Goal: Task Accomplishment & Management: Manage account settings

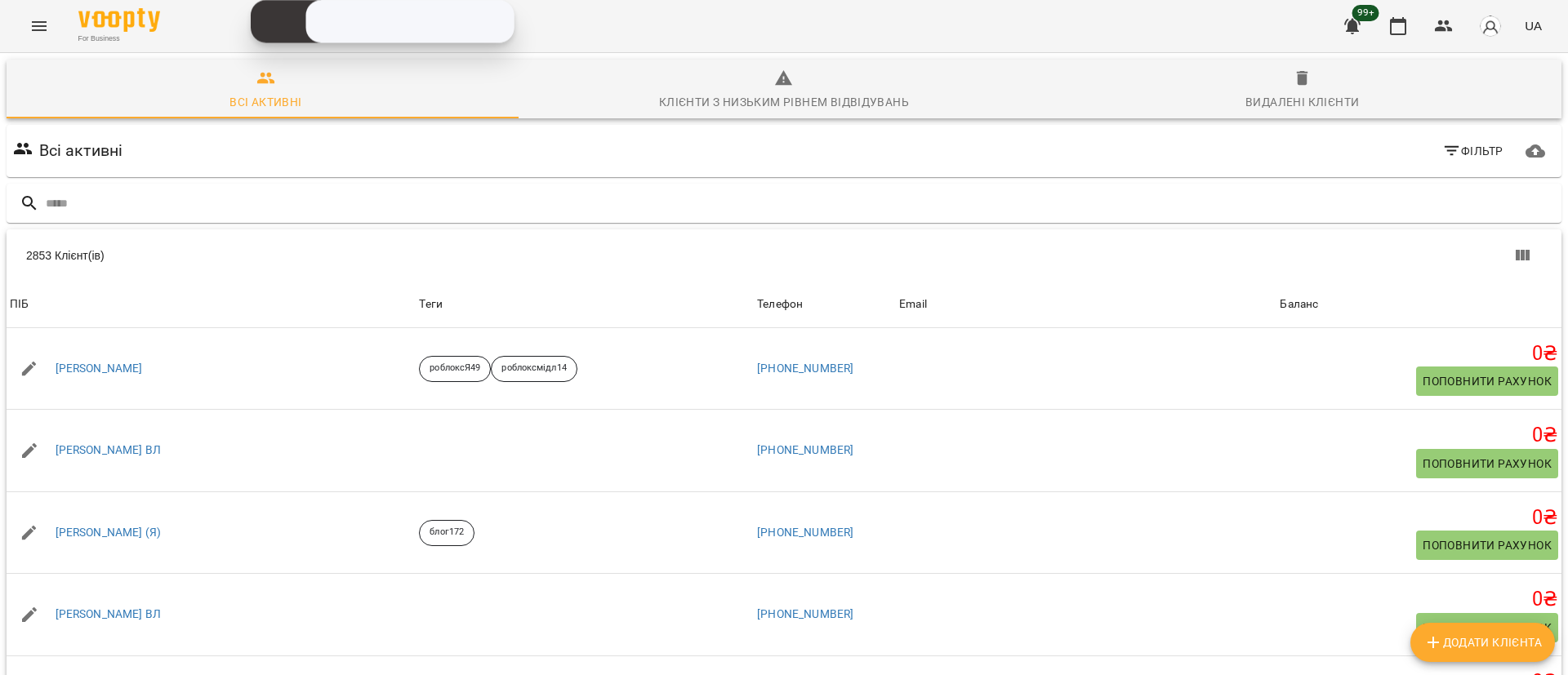
click at [26, 49] on div "For Business 99+ UA" at bounding box center [784, 26] width 1568 height 52
click at [25, 36] on button "Menu" at bounding box center [40, 26] width 40 height 40
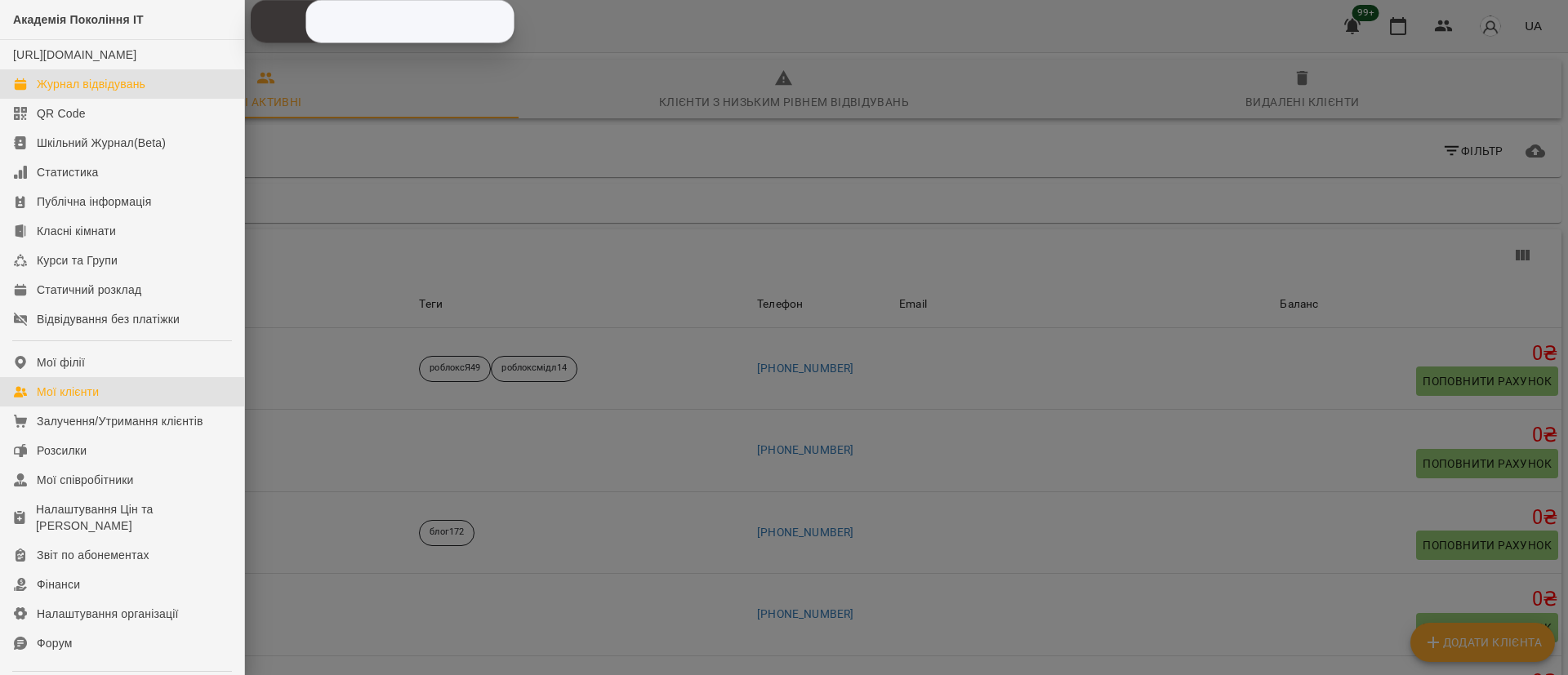
click at [57, 93] on div "Журнал відвідувань" at bounding box center [91, 84] width 109 height 16
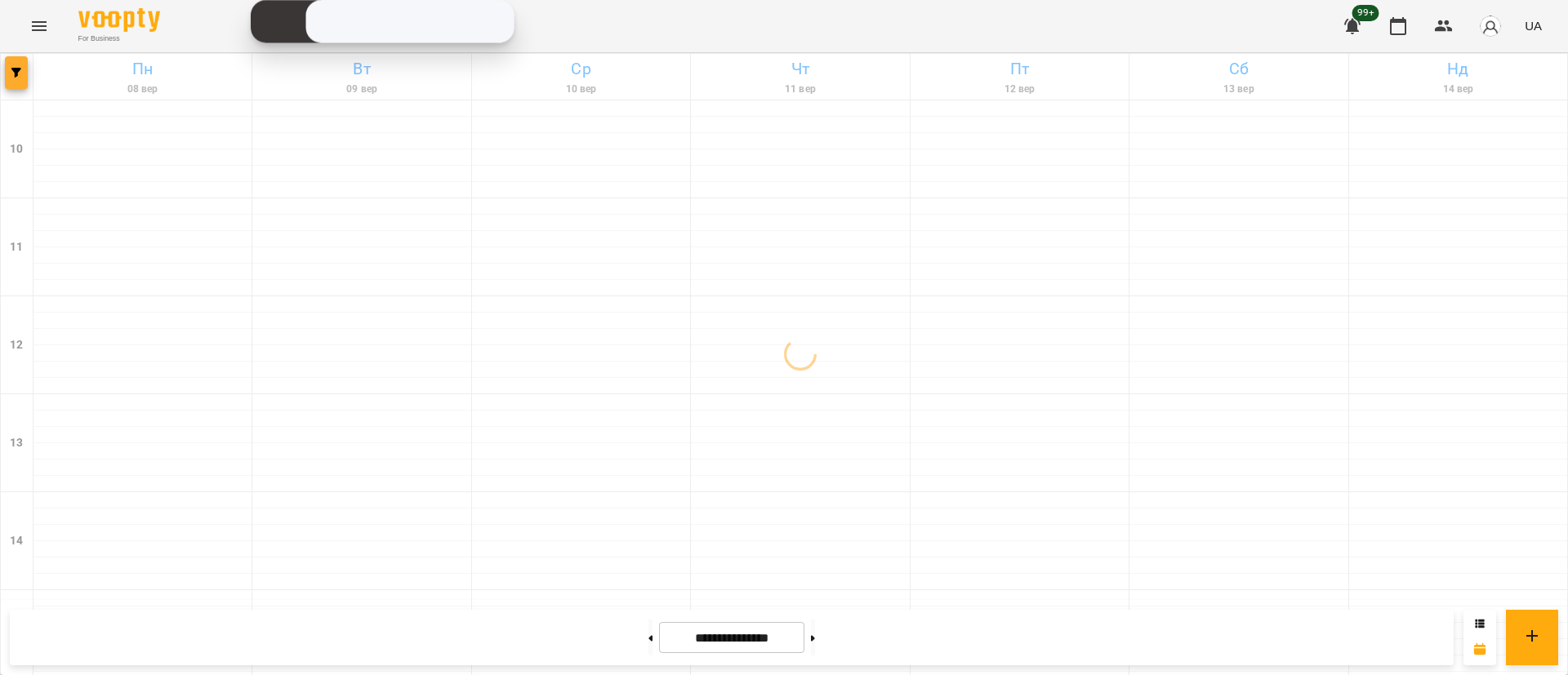
click at [17, 74] on icon "button" at bounding box center [16, 72] width 10 height 10
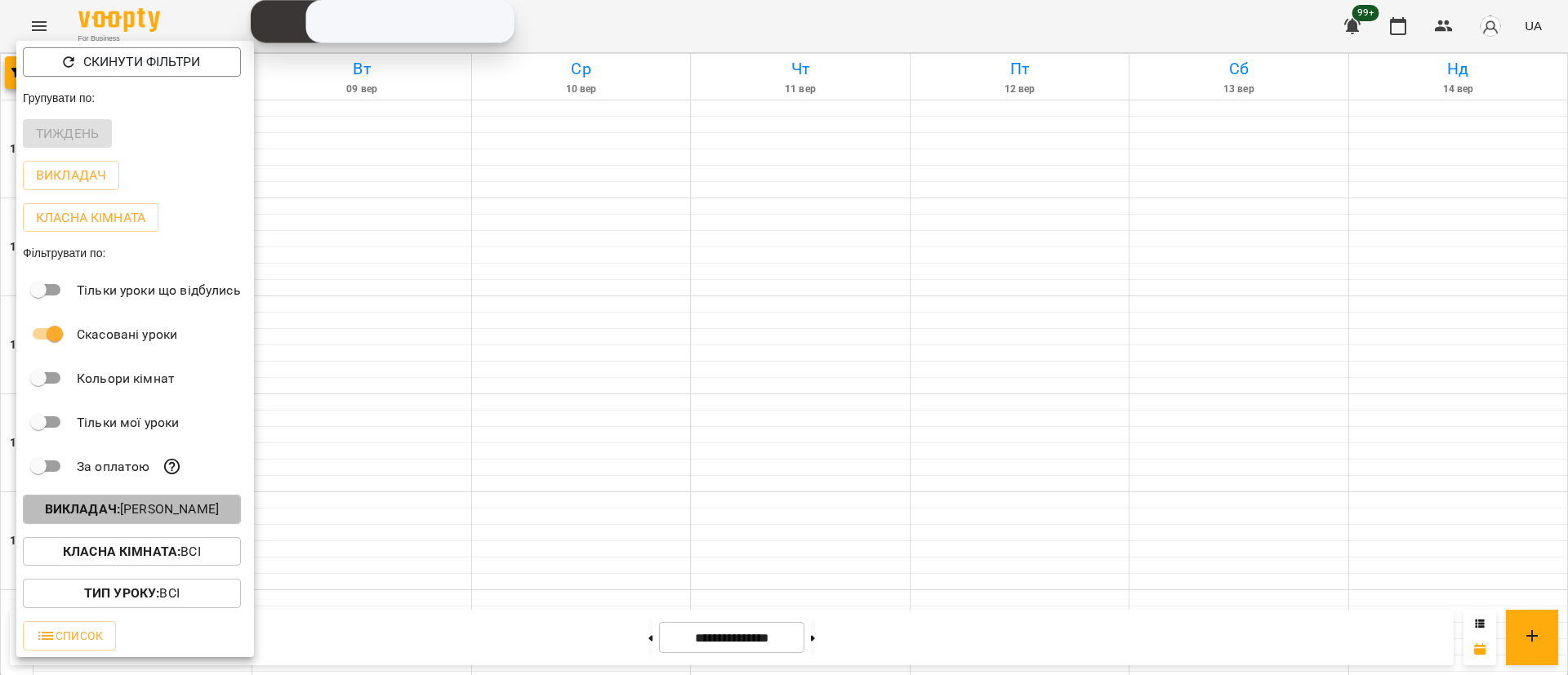
click at [189, 516] on p "Викладач : Владислав Границький" at bounding box center [131, 510] width 174 height 20
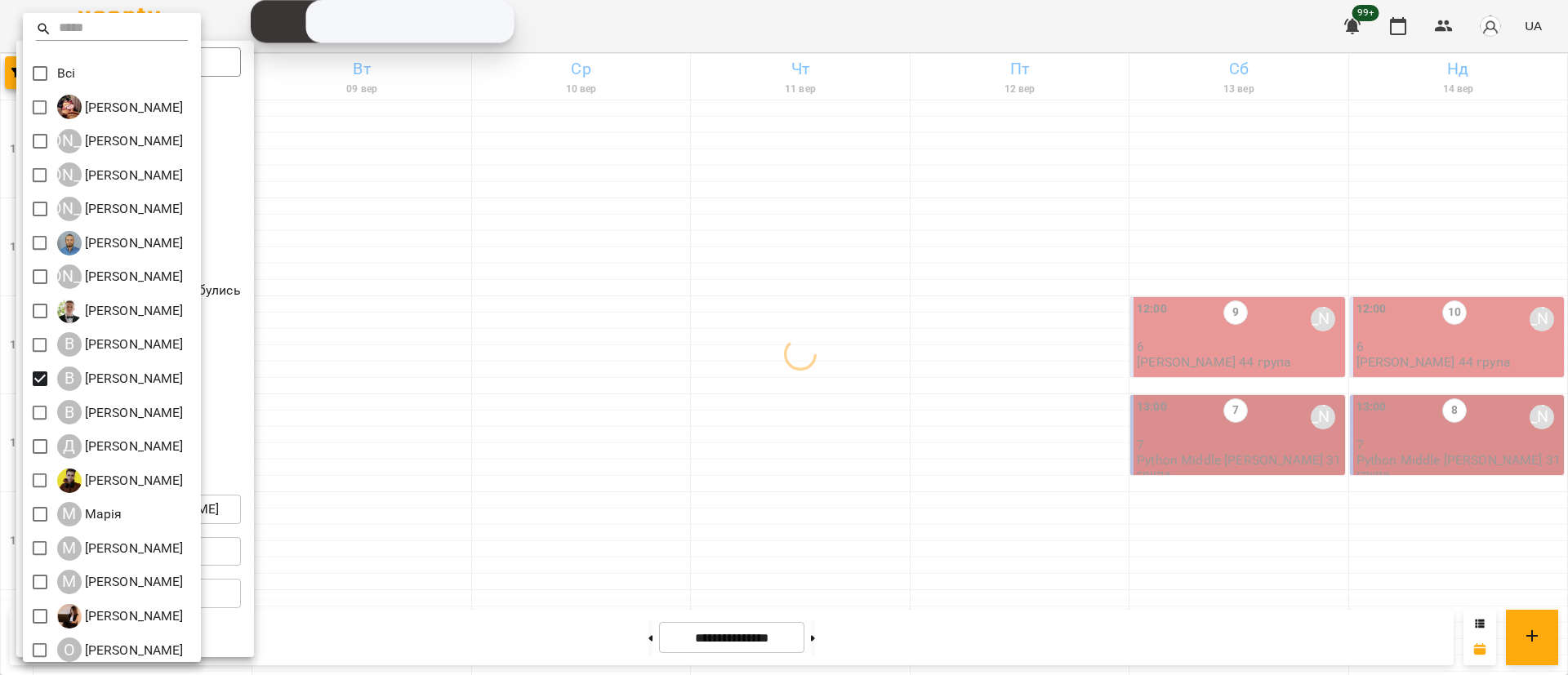
click at [561, 455] on div at bounding box center [784, 337] width 1568 height 675
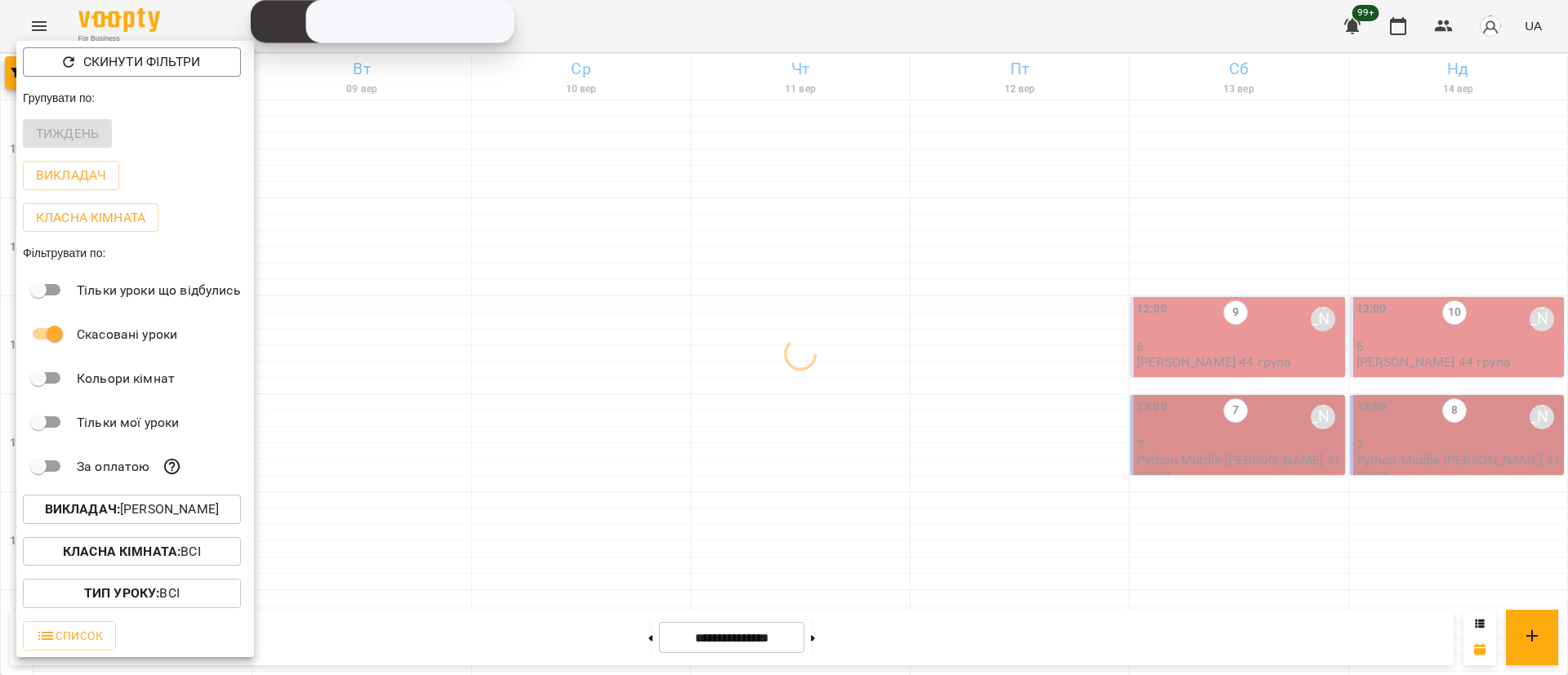
click at [561, 455] on div at bounding box center [784, 337] width 1568 height 675
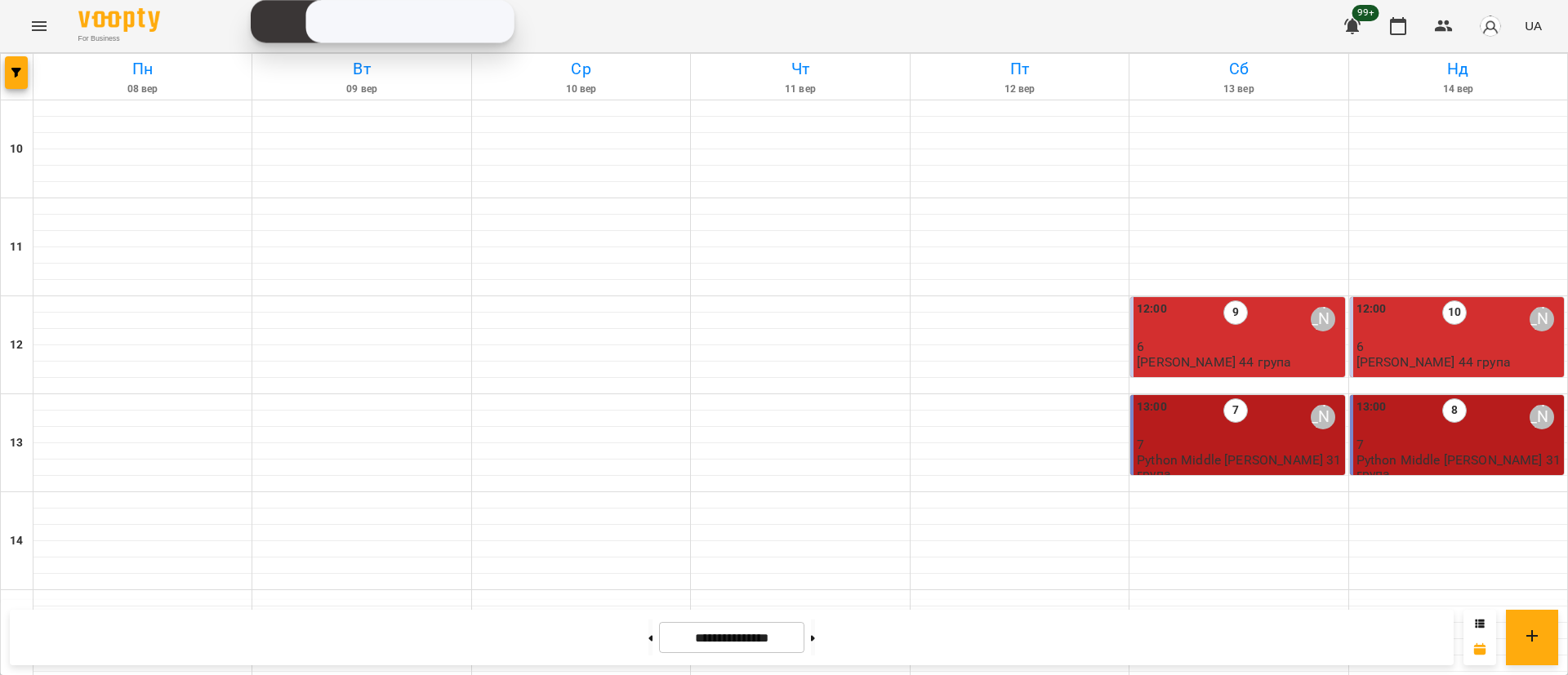
scroll to position [612, 0]
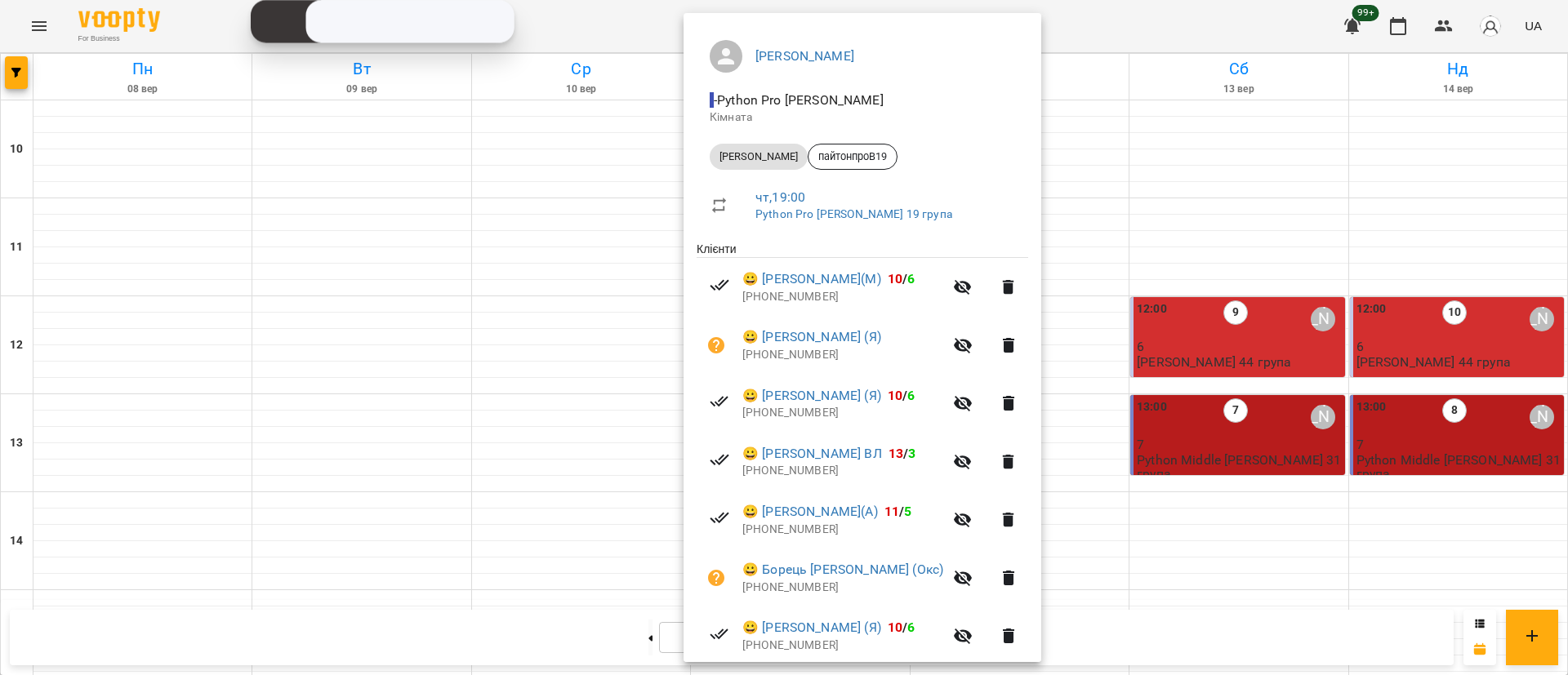
scroll to position [242, 0]
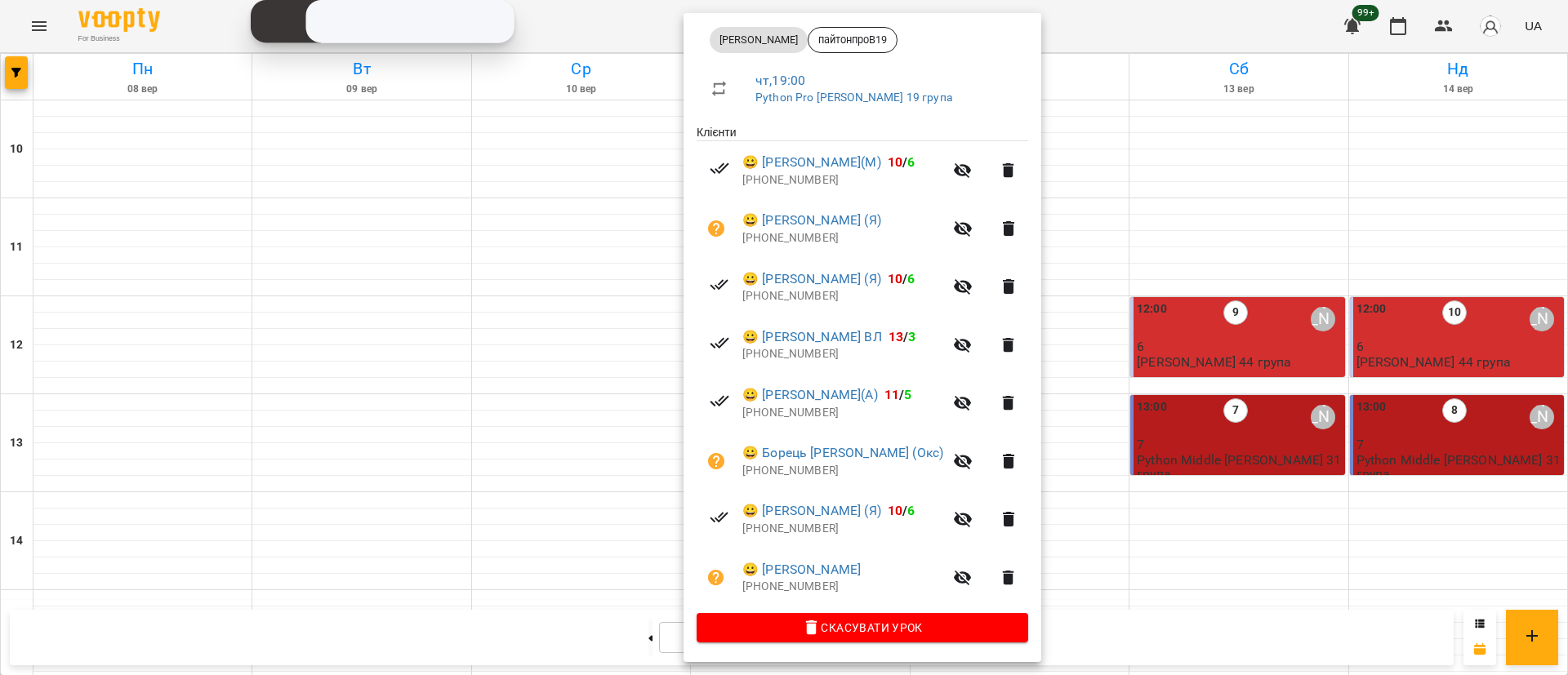
click at [9, 58] on div at bounding box center [784, 337] width 1568 height 675
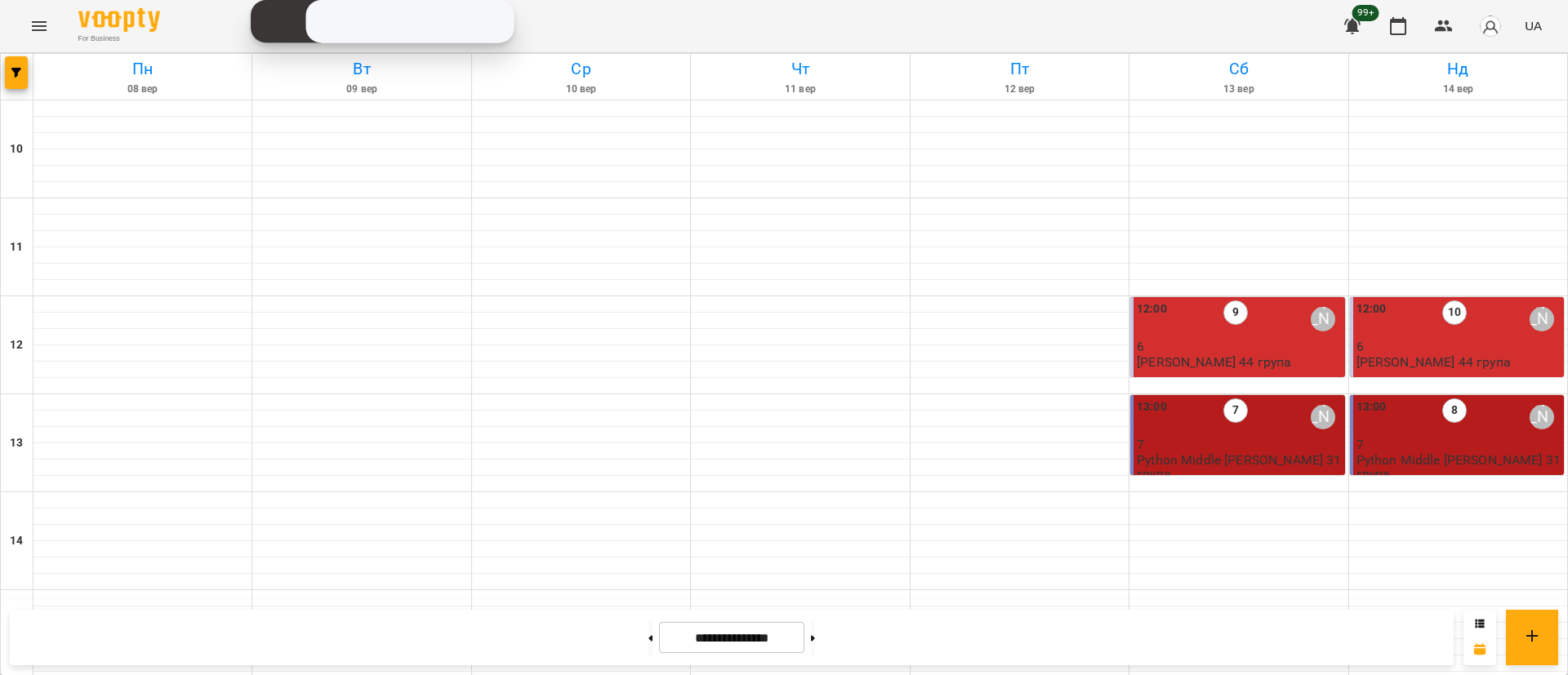
click at [9, 58] on button "button" at bounding box center [15, 73] width 22 height 32
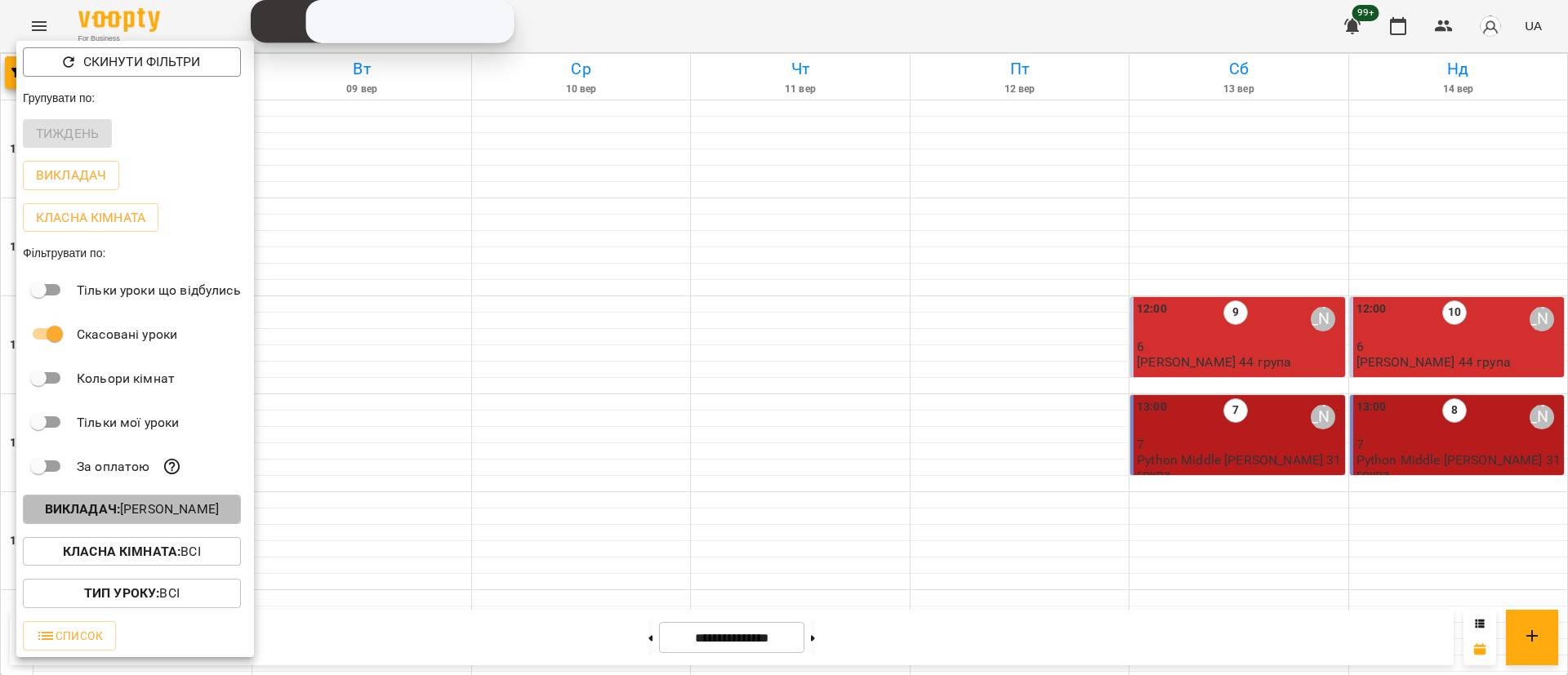
click at [189, 512] on p "Викладач : Володимир Ярошинський" at bounding box center [131, 510] width 174 height 20
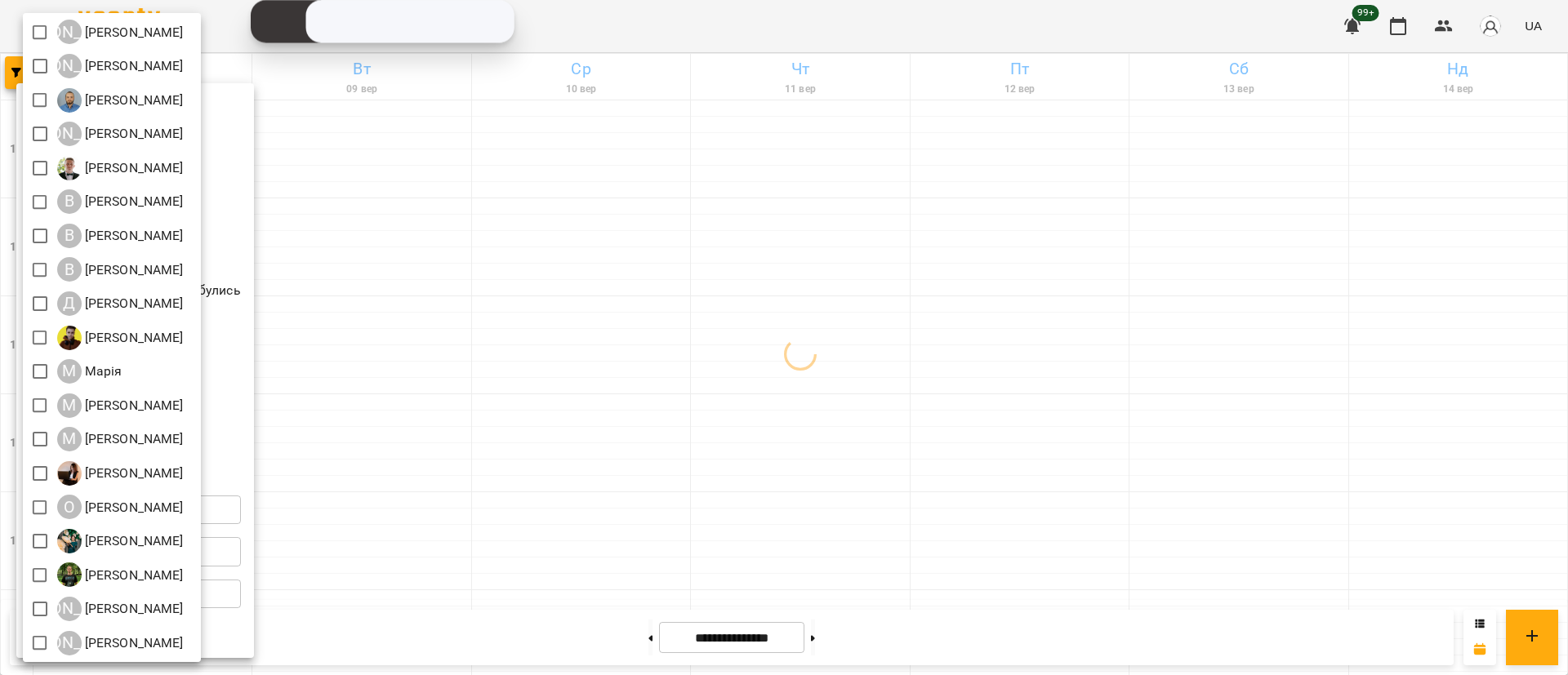
scroll to position [144, 0]
click at [514, 361] on div at bounding box center [784, 337] width 1568 height 675
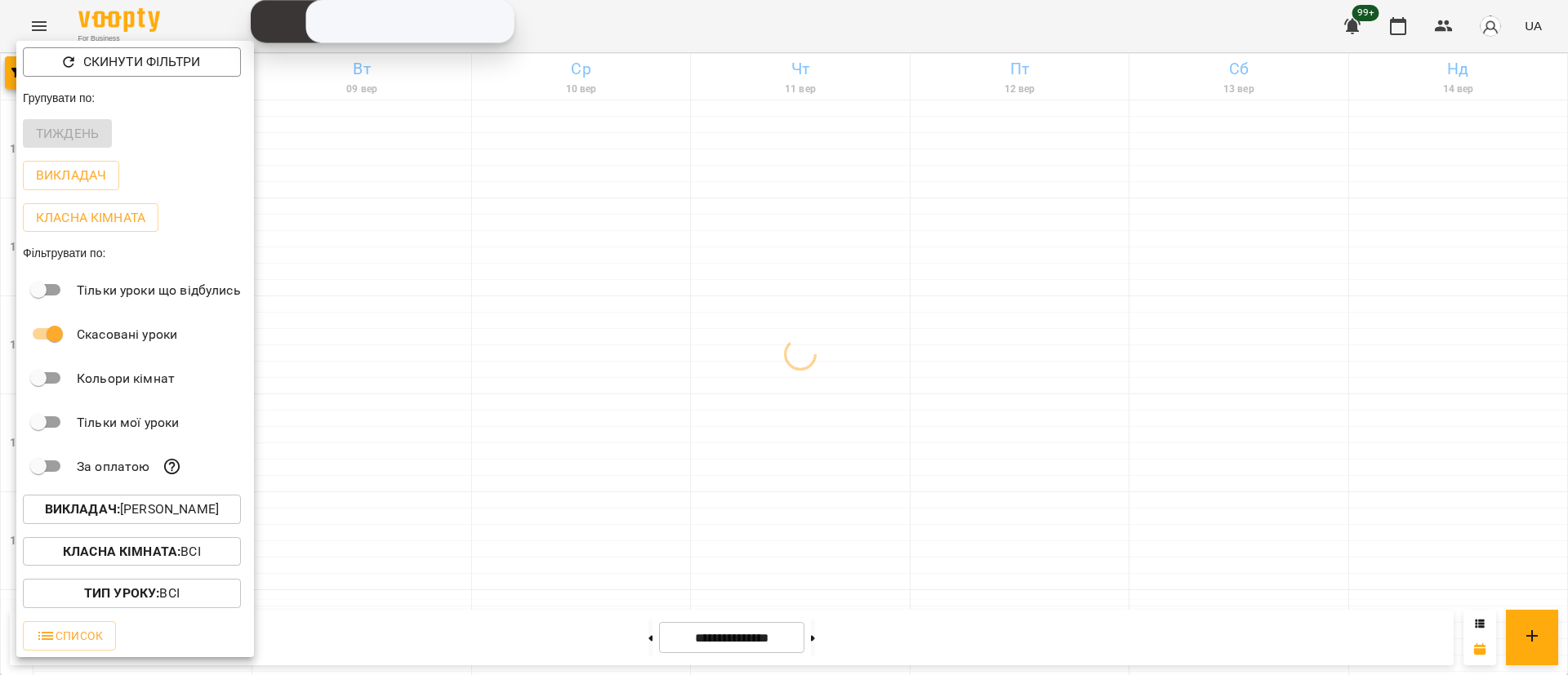
click at [514, 361] on div at bounding box center [784, 337] width 1568 height 675
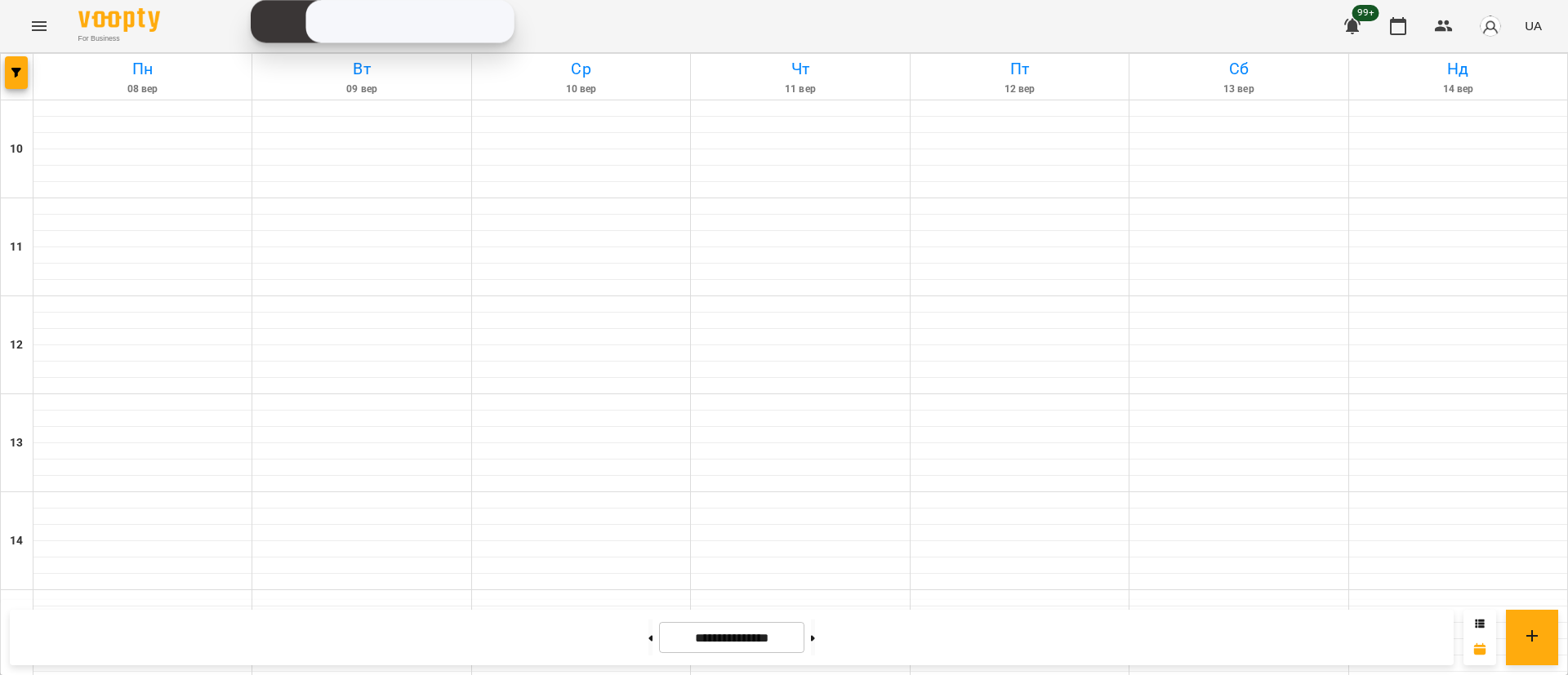
scroll to position [734, 0]
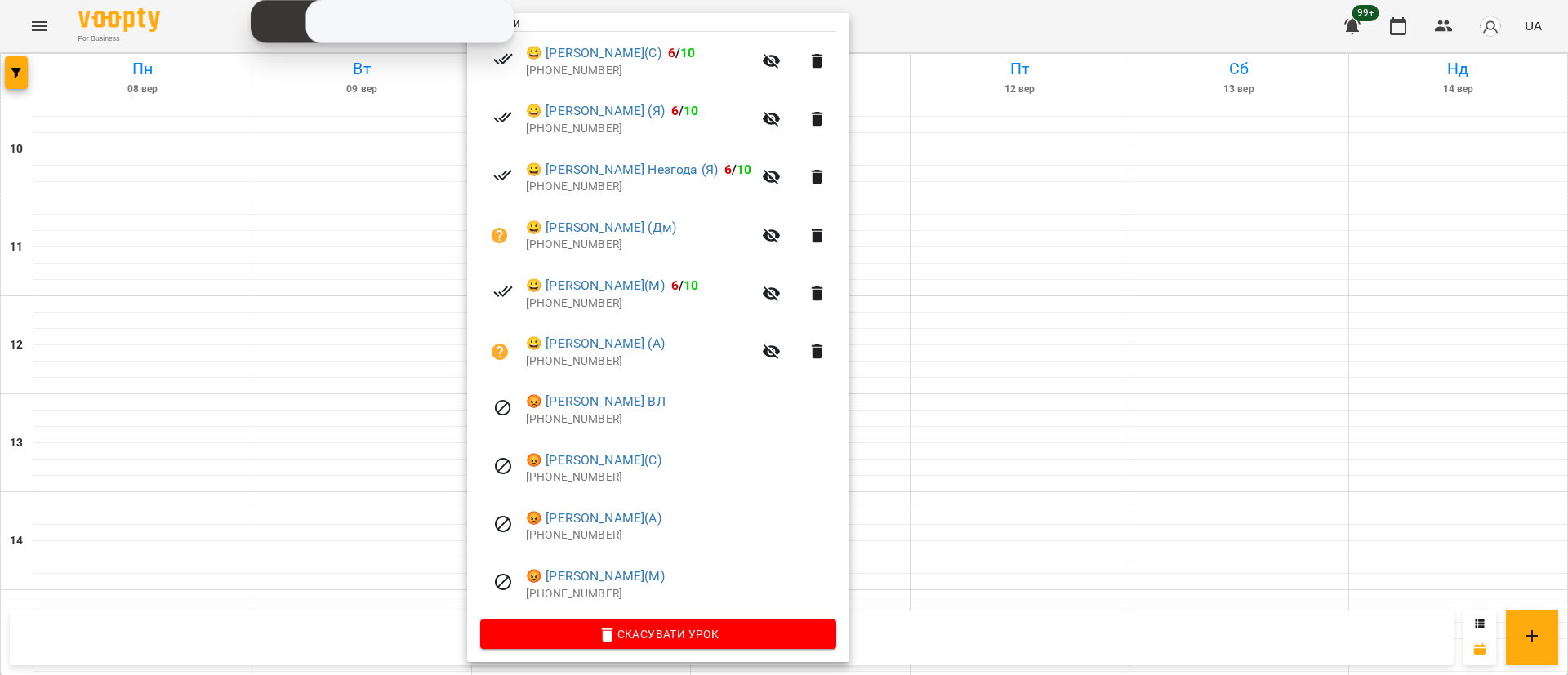
scroll to position [358, 0]
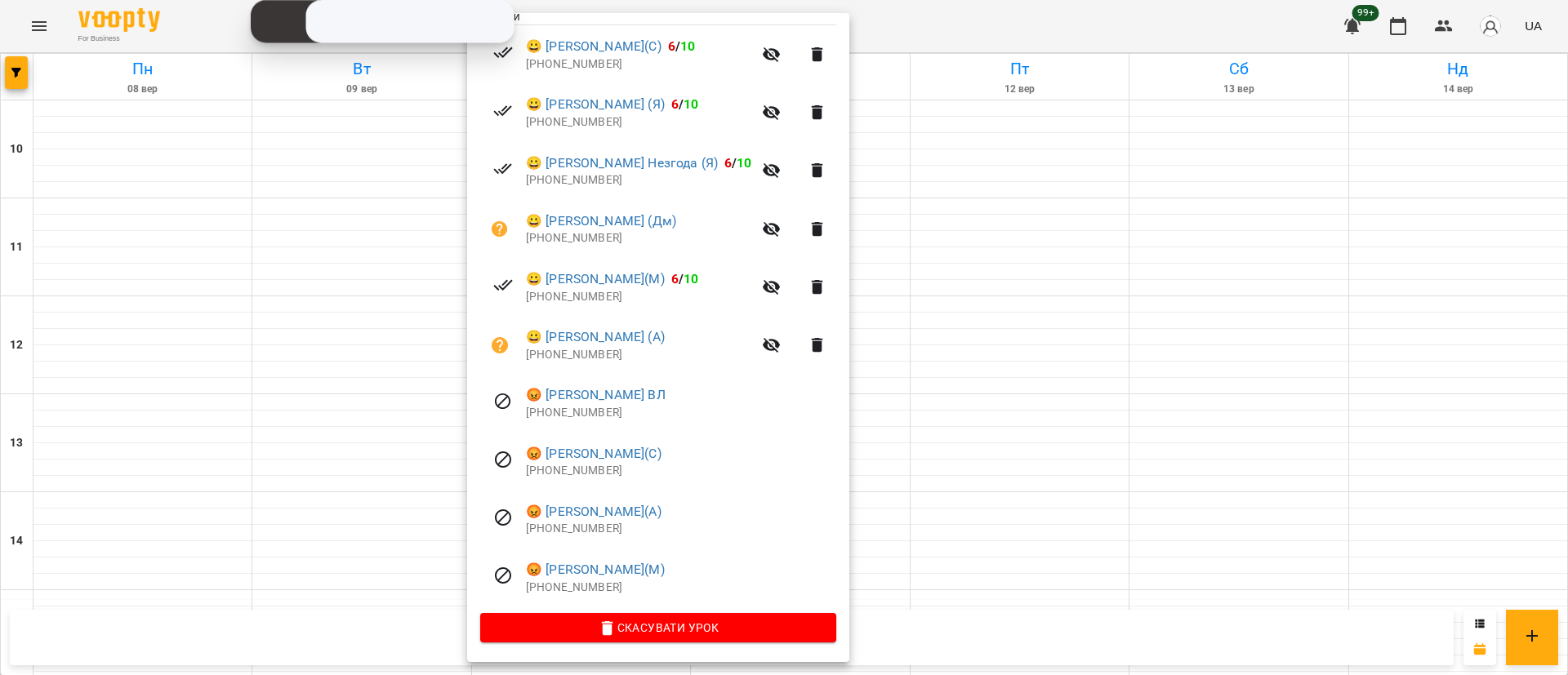
click at [1024, 601] on div at bounding box center [784, 337] width 1568 height 675
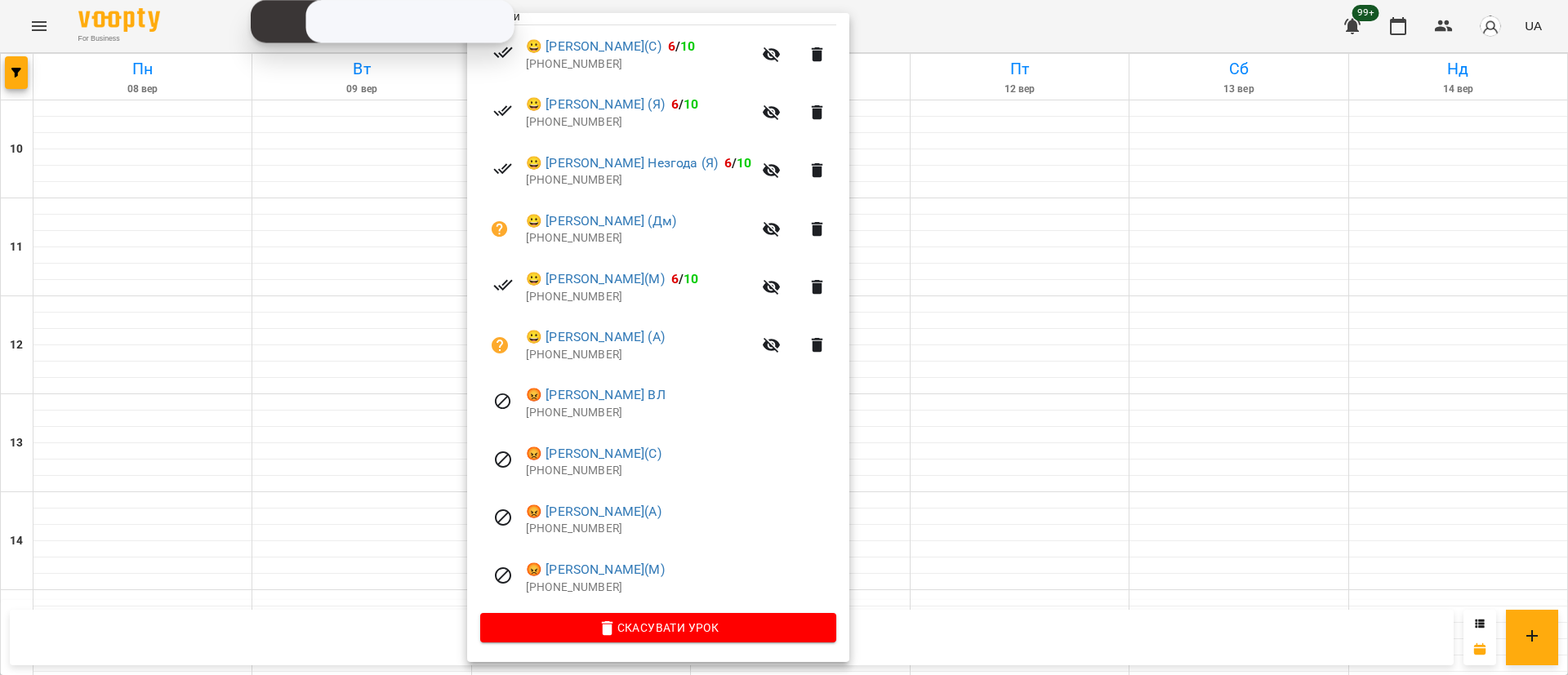
click at [91, 391] on div at bounding box center [784, 337] width 1568 height 675
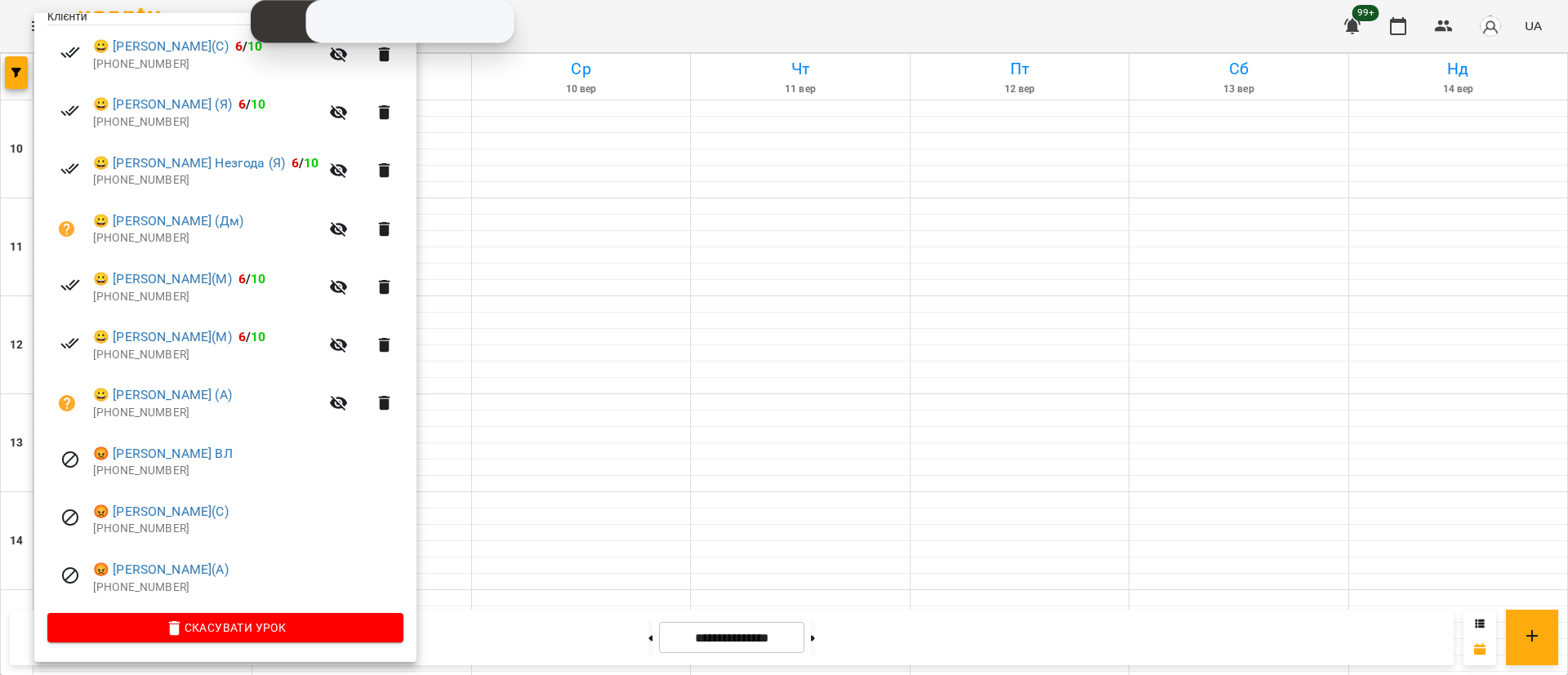
click at [468, 554] on div at bounding box center [784, 337] width 1568 height 675
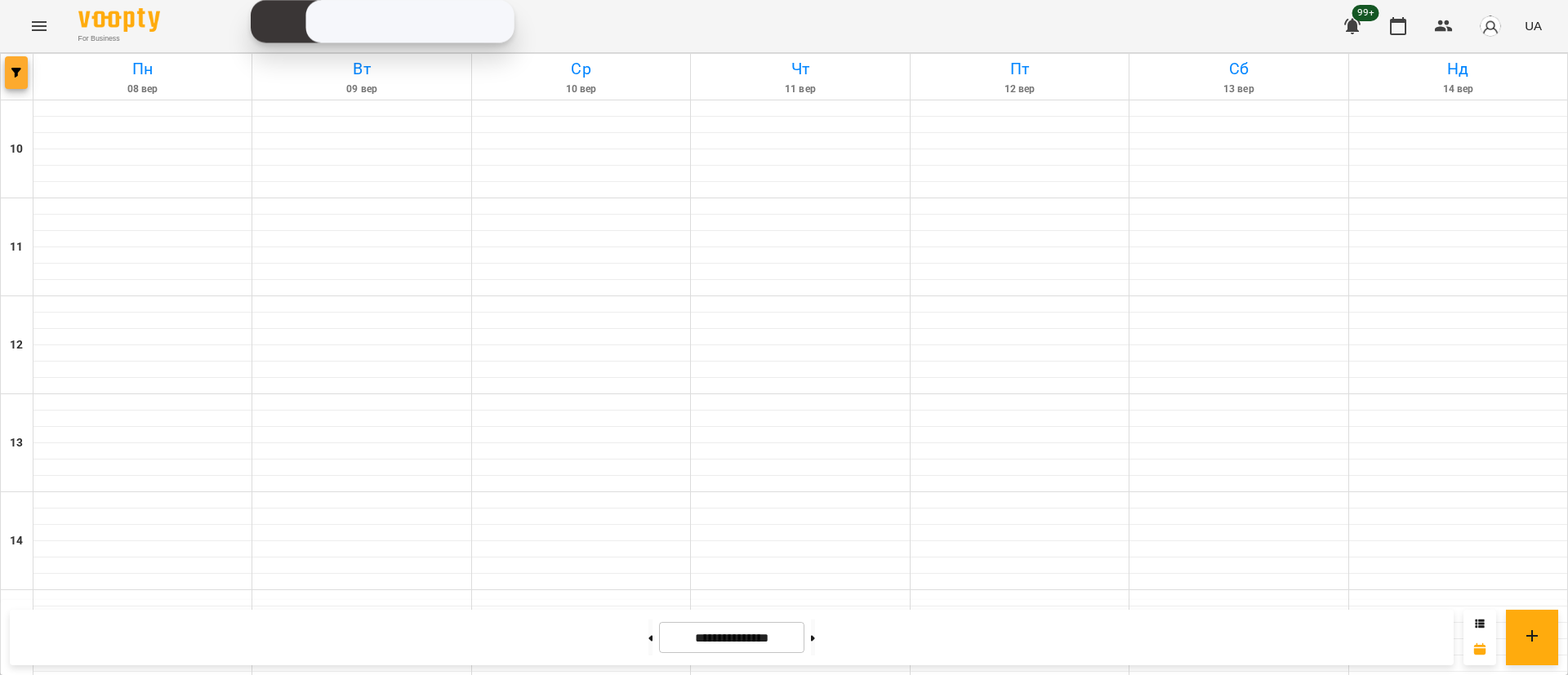
click at [25, 81] on button "button" at bounding box center [15, 73] width 22 height 32
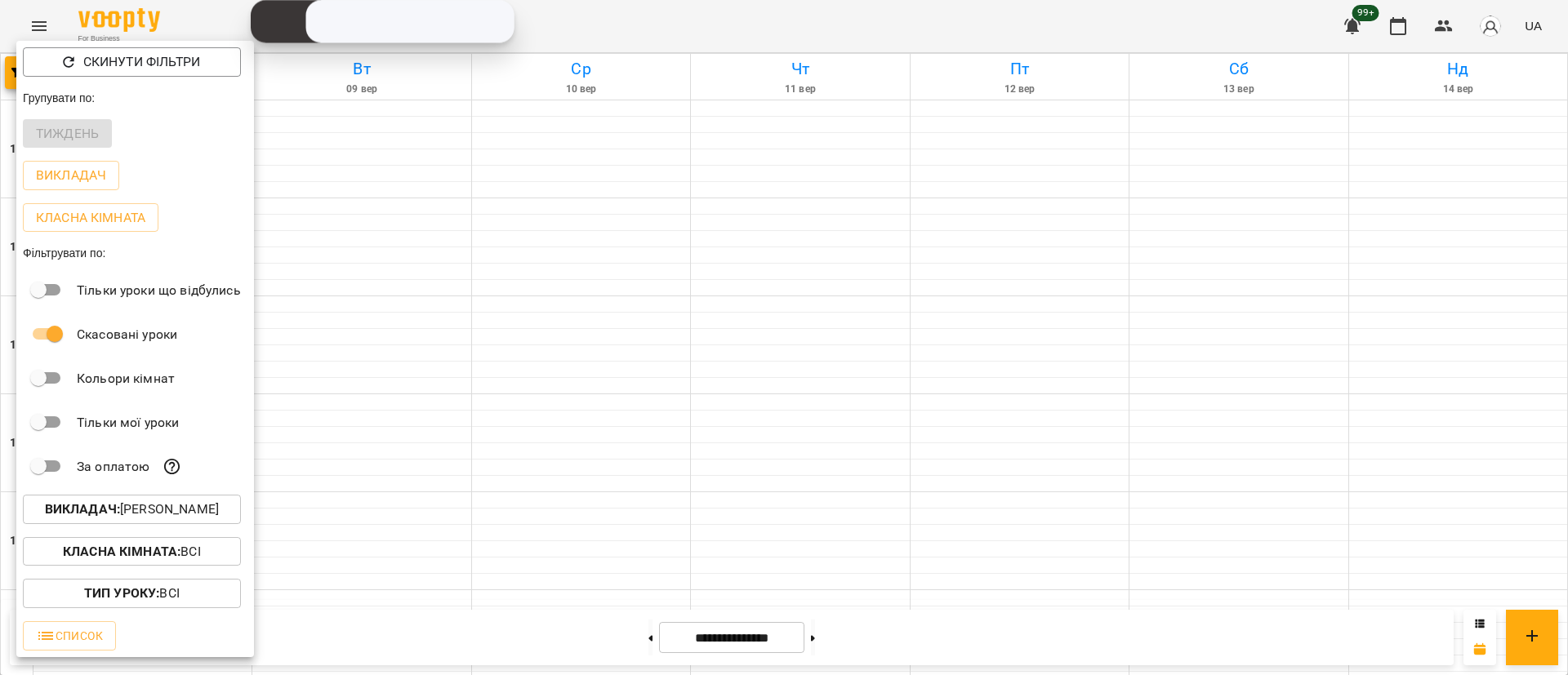
click at [304, 155] on div at bounding box center [784, 337] width 1568 height 675
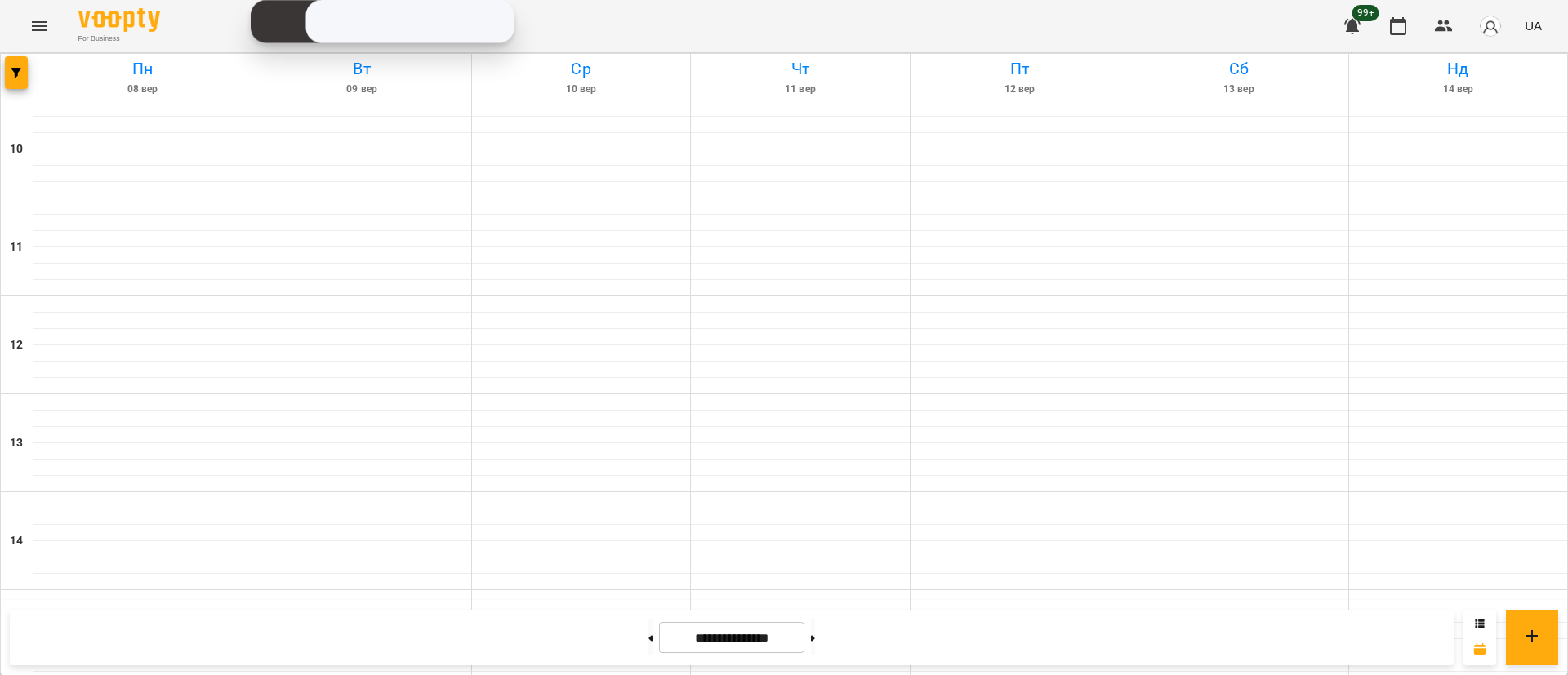
click at [43, 31] on icon "Menu" at bounding box center [39, 26] width 14 height 10
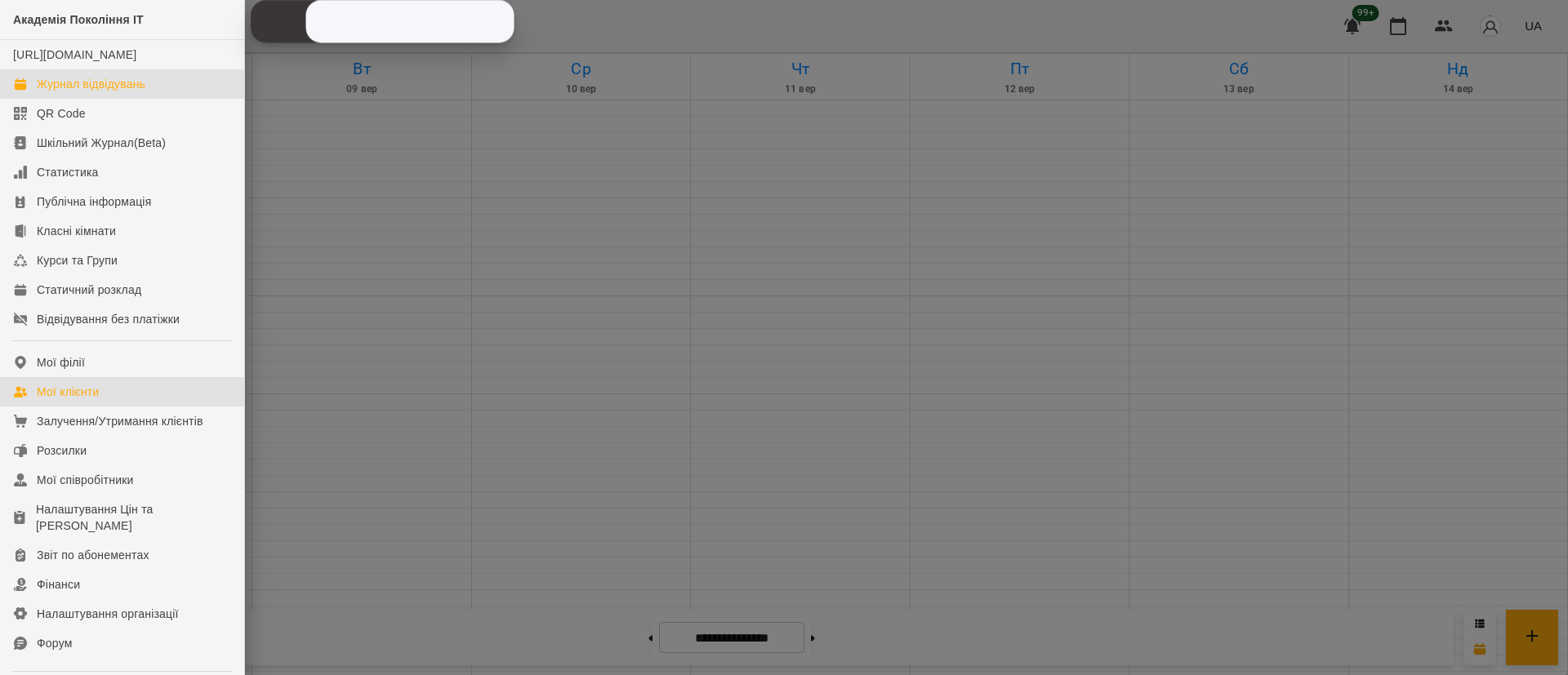
click at [82, 395] on link "Мої клієнти" at bounding box center [122, 392] width 245 height 30
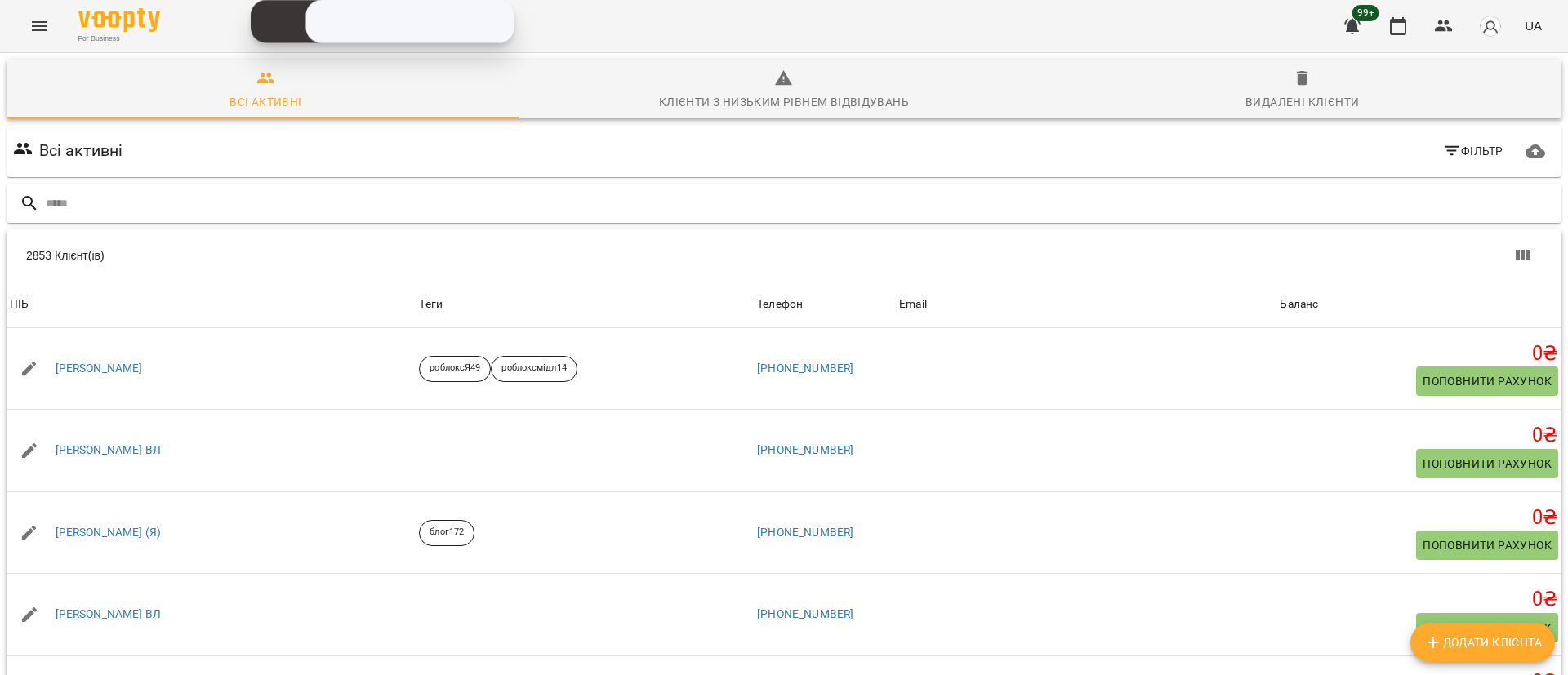
click at [249, 184] on div at bounding box center [783, 203] width 1555 height 40
click at [218, 206] on input "text" at bounding box center [800, 204] width 1510 height 27
paste input "**********"
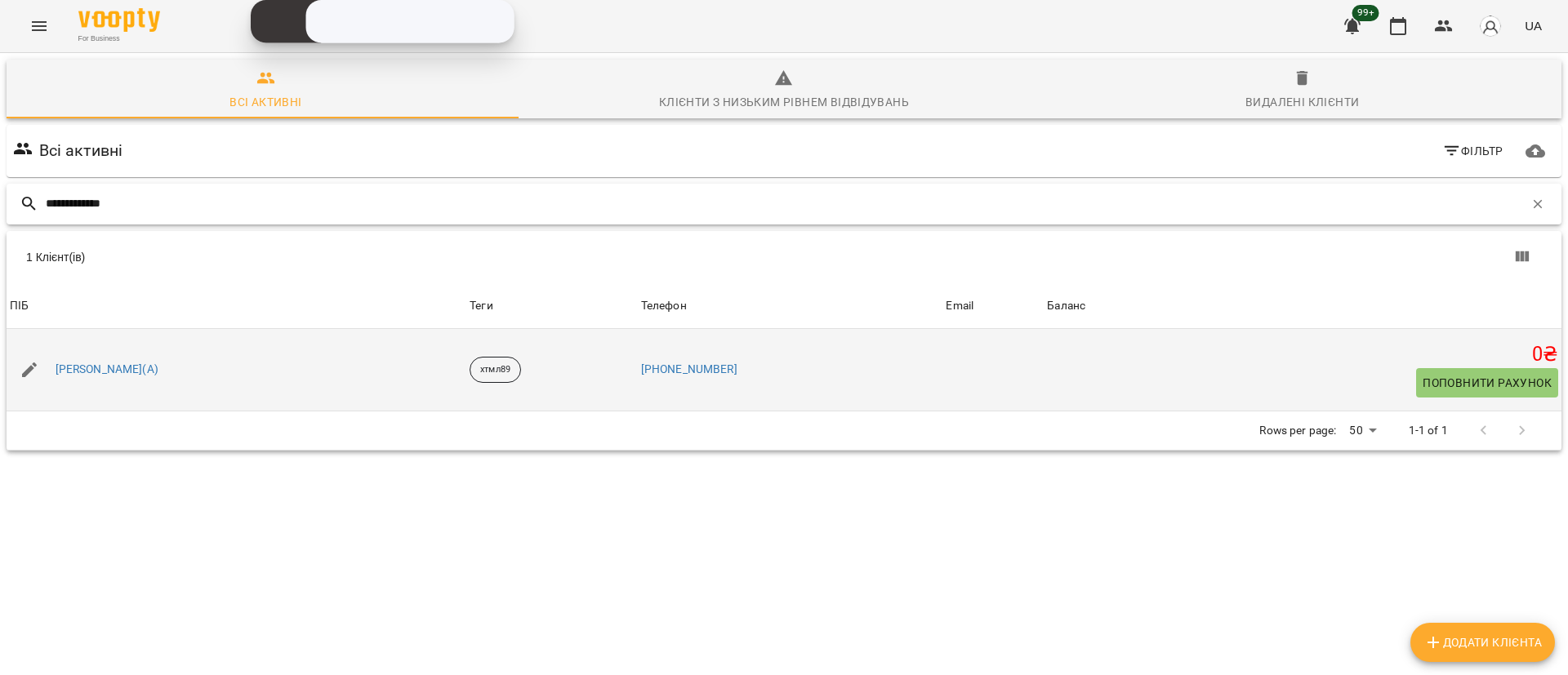
type input "**********"
click at [31, 364] on icon "button" at bounding box center [30, 370] width 20 height 20
select select "**"
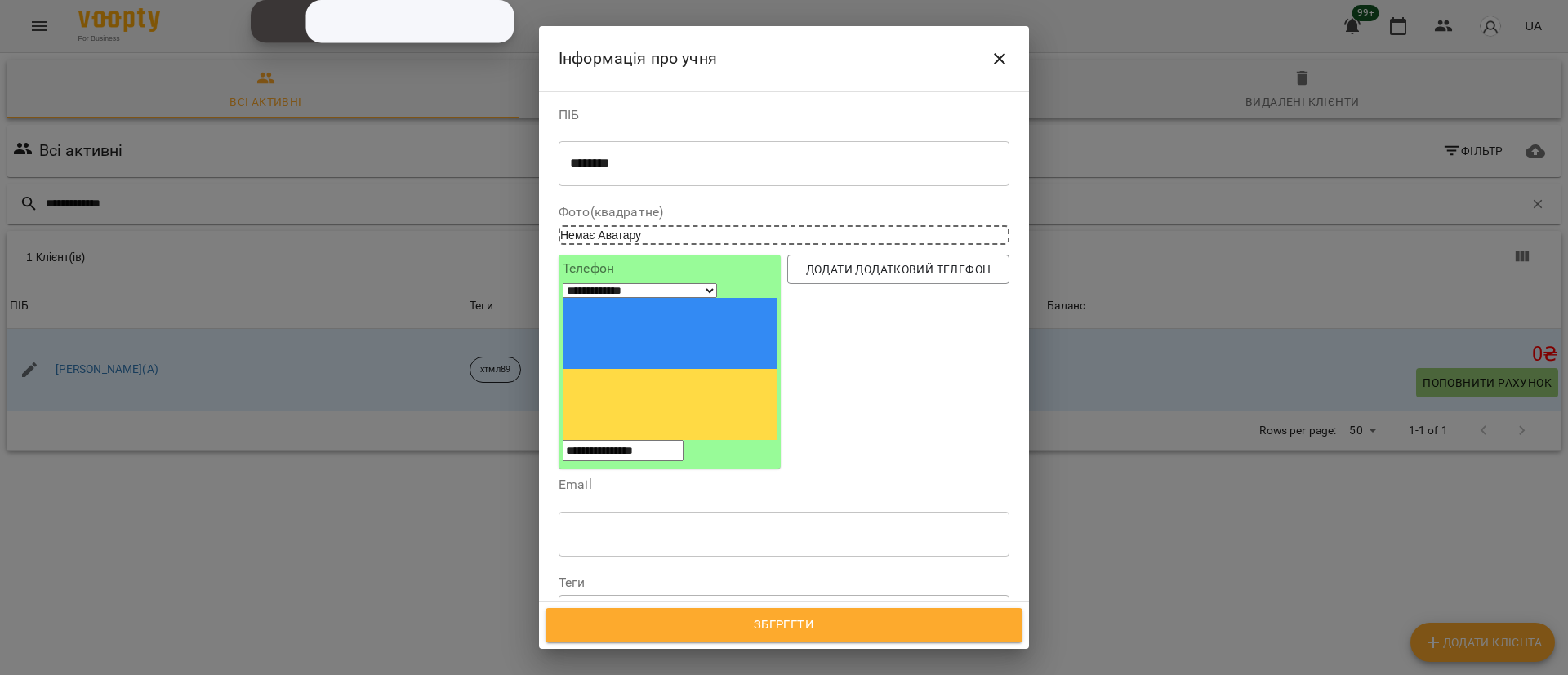
click at [612, 601] on div at bounding box center [617, 610] width 18 height 19
click at [694, 617] on span "Зберегти" at bounding box center [784, 626] width 441 height 22
